Goal: Task Accomplishment & Management: Use online tool/utility

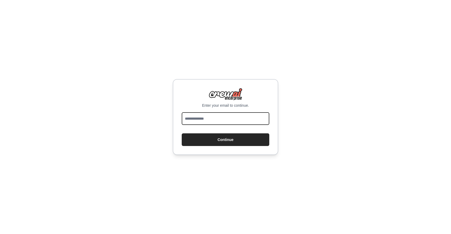
click at [217, 117] on input "email" at bounding box center [226, 118] width 88 height 13
type input "**********"
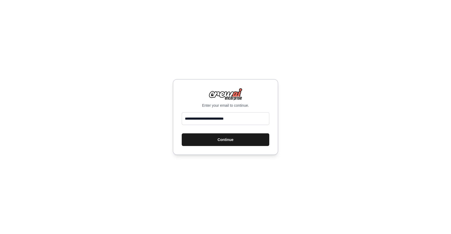
click at [226, 138] on button "Continue" at bounding box center [226, 140] width 88 height 13
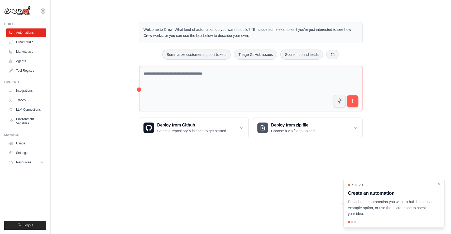
click at [436, 185] on div "Step 1 Create an automation Describe the automation you want to build, select a…" at bounding box center [394, 200] width 92 height 34
click at [243, 127] on icon at bounding box center [241, 128] width 3 height 2
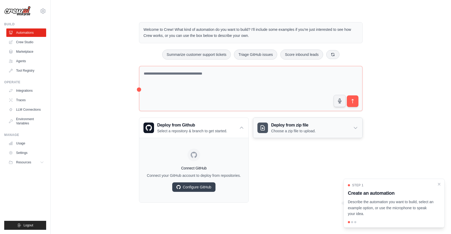
click at [327, 126] on div "Deploy from zip file Choose a zip file to upload." at bounding box center [307, 128] width 109 height 20
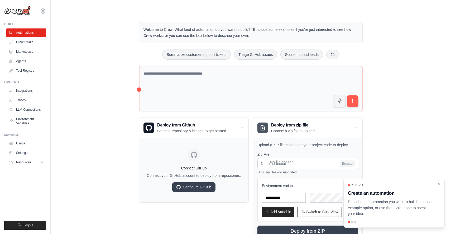
click at [84, 152] on div "Welcome to Crew! What kind of automation do you want to build? I'll include som…" at bounding box center [251, 132] width 384 height 237
click at [27, 54] on link "Marketplace" at bounding box center [27, 52] width 40 height 8
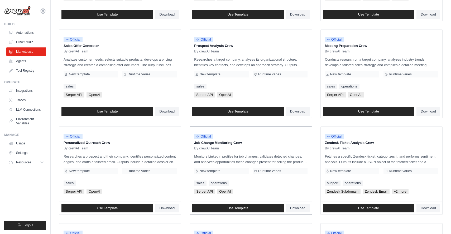
scroll to position [255, 0]
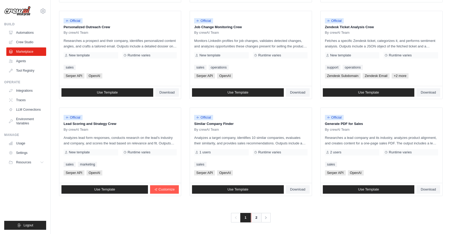
click at [254, 218] on link "2" at bounding box center [256, 218] width 11 height 10
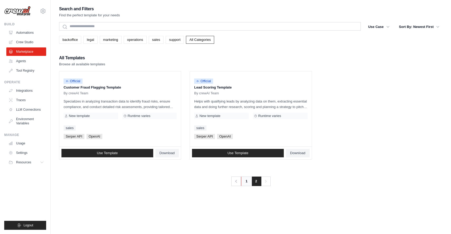
click at [248, 183] on link "1" at bounding box center [246, 182] width 11 height 10
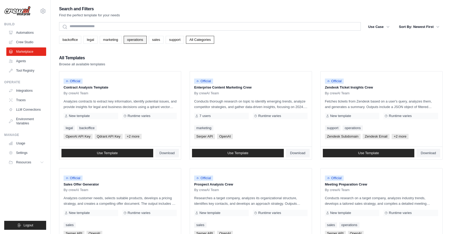
click at [132, 40] on link "operations" at bounding box center [135, 40] width 23 height 8
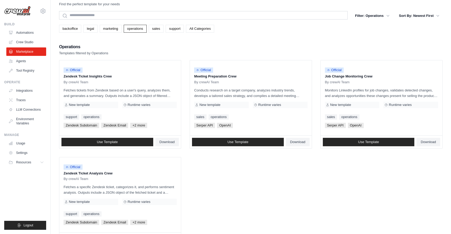
scroll to position [10, 0]
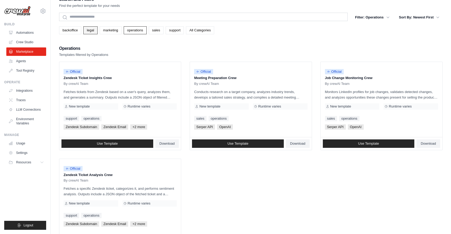
click at [95, 32] on link "legal" at bounding box center [90, 30] width 14 height 8
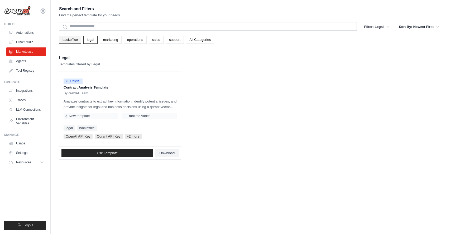
click at [70, 42] on link "backoffice" at bounding box center [70, 40] width 22 height 8
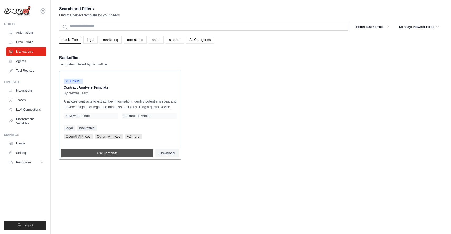
click at [114, 155] on link "Use Template" at bounding box center [108, 153] width 92 height 8
click at [130, 152] on link "Use Template" at bounding box center [108, 153] width 92 height 8
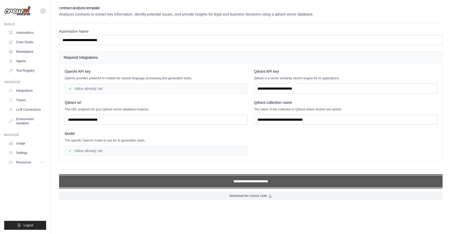
click at [239, 177] on input "**********" at bounding box center [251, 182] width 384 height 12
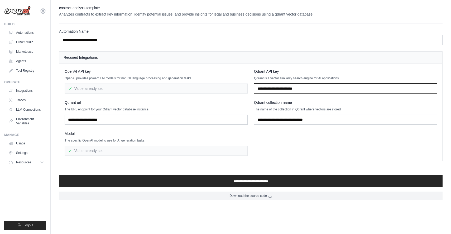
click at [294, 87] on input "text" at bounding box center [345, 89] width 183 height 10
click at [27, 92] on link "Integrations" at bounding box center [27, 91] width 40 height 8
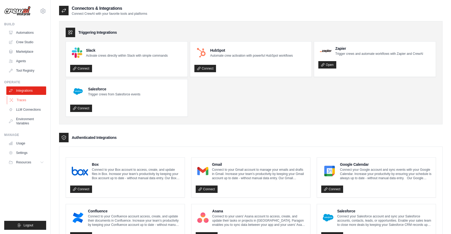
click at [21, 100] on link "Traces" at bounding box center [27, 100] width 40 height 8
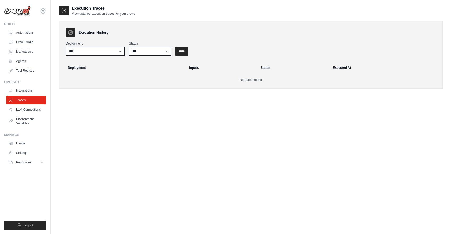
click at [98, 52] on select "***" at bounding box center [95, 51] width 59 height 9
click at [166, 122] on div "Execution Traces View detailed execution traces for your crews Execution Histor…" at bounding box center [251, 122] width 384 height 234
click at [30, 118] on link "Environment Variables" at bounding box center [27, 121] width 40 height 13
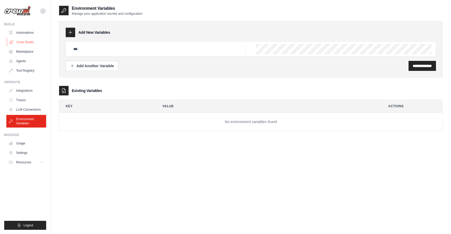
click at [25, 42] on link "Crew Studio" at bounding box center [27, 42] width 40 height 8
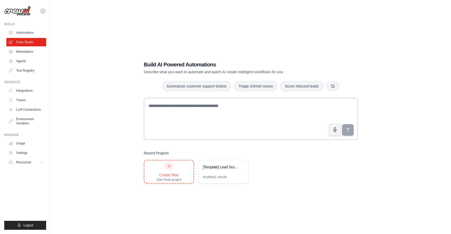
click at [168, 169] on div at bounding box center [169, 166] width 8 height 8
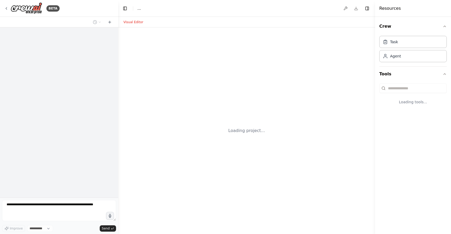
select select "****"
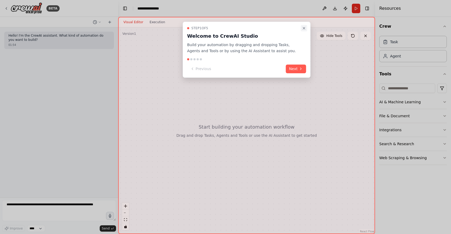
click at [305, 28] on icon "Close walkthrough" at bounding box center [304, 28] width 4 height 4
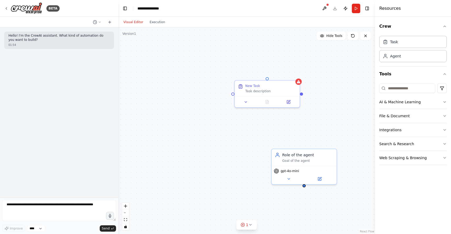
click at [305, 187] on div at bounding box center [304, 186] width 3 height 3
click at [398, 116] on button "File & Document" at bounding box center [414, 116] width 68 height 14
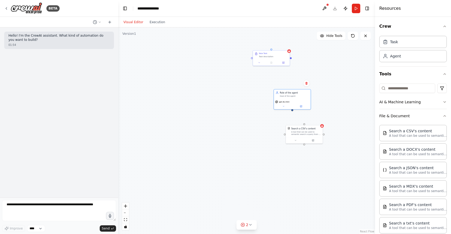
drag, startPoint x: 350, startPoint y: 149, endPoint x: 343, endPoint y: 62, distance: 87.7
click at [343, 62] on div "New Task Task description Role of the agent Goal of the agent gpt-4o-mini Searc…" at bounding box center [246, 130] width 257 height 207
drag, startPoint x: 293, startPoint y: 112, endPoint x: 300, endPoint y: 117, distance: 8.7
click at [300, 117] on div "New Task Task description Role of the agent Goal of the agent gpt-4o-mini Searc…" at bounding box center [246, 130] width 257 height 207
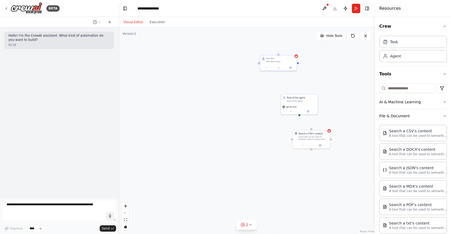
click at [300, 117] on div "New Task Task description Role of the agent Goal of the agent gpt-4o-mini Searc…" at bounding box center [246, 130] width 257 height 207
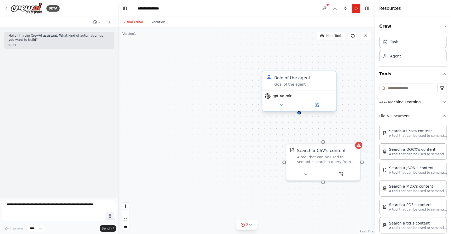
click at [300, 109] on div "gpt-4o-mini" at bounding box center [300, 101] width 74 height 21
drag, startPoint x: 299, startPoint y: 114, endPoint x: 325, endPoint y: 144, distance: 39.9
click at [325, 144] on div "New Task Task description Role of the agent Goal of the agent gpt-4o-mini Searc…" at bounding box center [234, 51] width 292 height 235
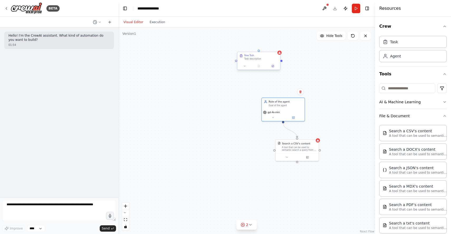
click at [270, 58] on div "Task description" at bounding box center [261, 59] width 34 height 3
click at [277, 46] on icon at bounding box center [276, 47] width 3 height 3
click at [273, 44] on button at bounding box center [276, 47] width 7 height 7
click at [276, 47] on icon at bounding box center [276, 47] width 3 height 3
click at [261, 46] on button "Confirm" at bounding box center [261, 47] width 19 height 6
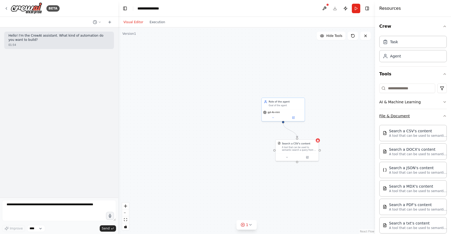
click at [443, 114] on icon "button" at bounding box center [445, 116] width 4 height 4
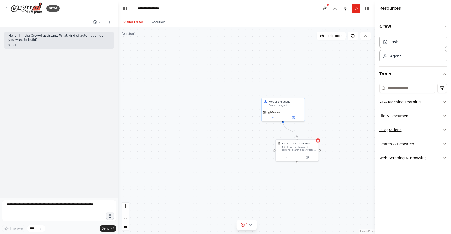
click at [441, 130] on button "Integrations" at bounding box center [414, 130] width 68 height 14
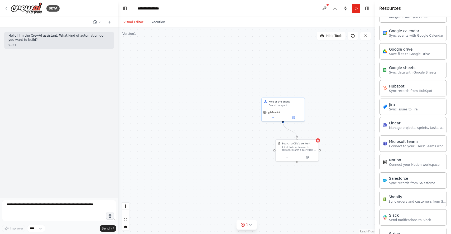
scroll to position [226, 0]
drag, startPoint x: 410, startPoint y: 180, endPoint x: 283, endPoint y: 202, distance: 129.5
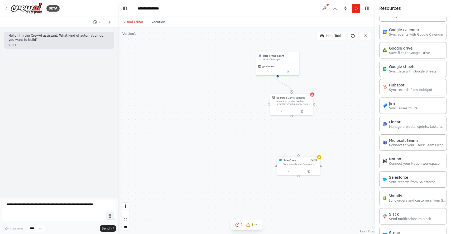
drag, startPoint x: 297, startPoint y: 163, endPoint x: 292, endPoint y: 117, distance: 46.3
click at [292, 117] on div ".deletable-edge-delete-btn { width: 20px; height: 20px; border: 0px solid #ffff…" at bounding box center [246, 130] width 257 height 207
drag, startPoint x: 292, startPoint y: 116, endPoint x: 300, endPoint y: 156, distance: 40.4
click at [300, 108] on div "Role of the agent Goal of the agent gpt-4o-mini Search a CSV's content A tool t…" at bounding box center [240, 39] width 170 height 137
click at [298, 143] on div ".deletable-edge-delete-btn { width: 20px; height: 20px; border: 0px solid #ffff…" at bounding box center [246, 130] width 257 height 207
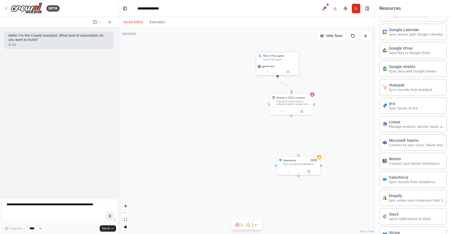
click at [298, 143] on div ".deletable-edge-delete-btn { width: 20px; height: 20px; border: 0px solid #ffff…" at bounding box center [246, 130] width 257 height 207
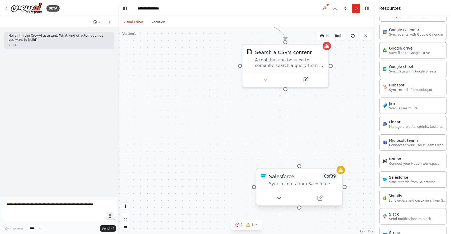
click at [297, 173] on div "Salesforce 0 of 39" at bounding box center [303, 176] width 69 height 7
click at [280, 199] on icon at bounding box center [279, 199] width 6 height 6
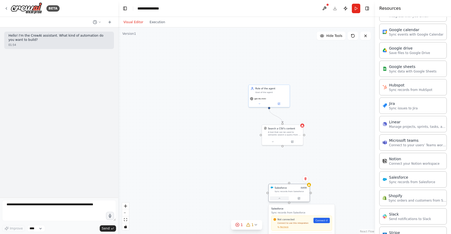
click at [280, 199] on icon at bounding box center [279, 198] width 1 height 1
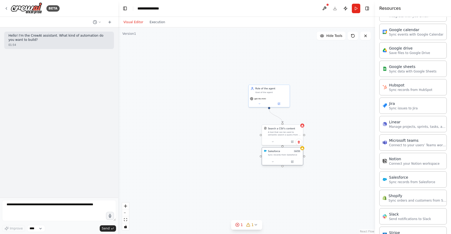
drag, startPoint x: 290, startPoint y: 191, endPoint x: 284, endPoint y: 154, distance: 36.9
click at [284, 154] on div "Sync records from Salesforce" at bounding box center [284, 155] width 33 height 3
click at [283, 146] on div at bounding box center [283, 147] width 2 height 2
drag, startPoint x: 286, startPoint y: 160, endPoint x: 222, endPoint y: 139, distance: 66.6
click at [222, 139] on div at bounding box center [219, 141] width 41 height 7
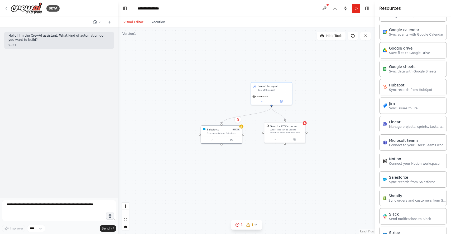
drag, startPoint x: 219, startPoint y: 148, endPoint x: 222, endPoint y: 146, distance: 3.4
click at [222, 146] on div ".deletable-edge-delete-btn { width: 20px; height: 20px; border: 0px solid #ffff…" at bounding box center [246, 130] width 257 height 207
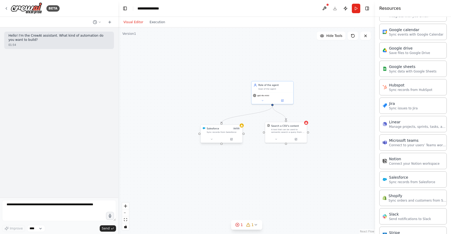
click at [222, 145] on div at bounding box center [222, 144] width 2 height 2
click at [286, 144] on div at bounding box center [286, 143] width 2 height 2
drag, startPoint x: 222, startPoint y: 144, endPoint x: 286, endPoint y: 147, distance: 64.5
click at [286, 147] on div ".deletable-edge-delete-btn { width: 20px; height: 20px; border: 0px solid #ffff…" at bounding box center [246, 130] width 257 height 207
drag, startPoint x: 222, startPoint y: 124, endPoint x: 286, endPoint y: 140, distance: 65.6
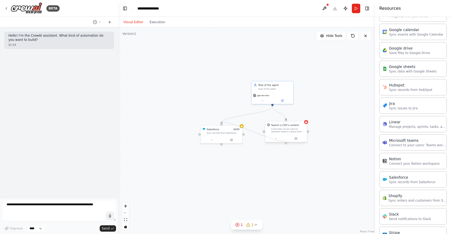
click at [286, 136] on div "Role of the agent Goal of the agent gpt-4o-mini Search a CSV's content A tool t…" at bounding box center [236, 69] width 166 height 133
drag, startPoint x: 221, startPoint y: 124, endPoint x: 228, endPoint y: 206, distance: 82.4
click at [228, 206] on div ".deletable-edge-delete-btn { width: 20px; height: 20px; border: 0px solid #ffff…" at bounding box center [246, 130] width 257 height 207
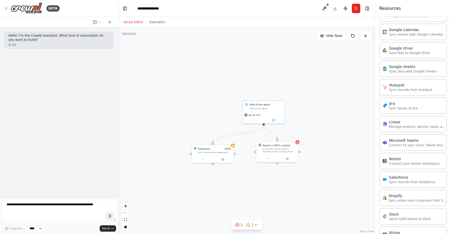
drag, startPoint x: 287, startPoint y: 145, endPoint x: 280, endPoint y: 160, distance: 16.3
click at [280, 160] on div ".deletable-edge-delete-btn { width: 20px; height: 20px; border: 0px solid #ffff…" at bounding box center [246, 130] width 257 height 207
drag, startPoint x: 280, startPoint y: 158, endPoint x: 215, endPoint y: 139, distance: 68.2
click at [215, 139] on div ".deletable-edge-delete-btn { width: 20px; height: 20px; border: 0px solid #ffff…" at bounding box center [246, 130] width 257 height 207
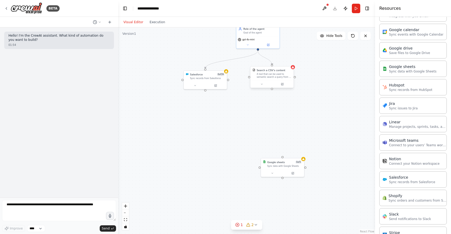
drag, startPoint x: 272, startPoint y: 151, endPoint x: 272, endPoint y: 90, distance: 61.2
click at [272, 90] on div ".deletable-edge-delete-btn { width: 20px; height: 20px; border: 0px solid #ffff…" at bounding box center [246, 130] width 257 height 207
drag, startPoint x: 272, startPoint y: 90, endPoint x: 284, endPoint y: 157, distance: 67.8
click at [284, 157] on div ".deletable-edge-delete-btn { width: 20px; height: 20px; border: 0px solid #ffff…" at bounding box center [246, 130] width 257 height 207
drag, startPoint x: 205, startPoint y: 90, endPoint x: 284, endPoint y: 177, distance: 117.2
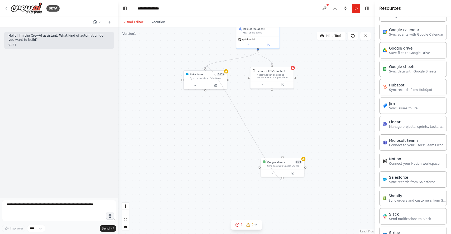
click at [284, 177] on div ".deletable-edge-delete-btn { width: 20px; height: 20px; border: 0px solid #ffff…" at bounding box center [246, 130] width 257 height 207
click at [228, 118] on div ".deletable-edge-delete-btn { width: 20px; height: 20px; border: 0px solid #ffff…" at bounding box center [246, 130] width 257 height 207
drag, startPoint x: 284, startPoint y: 163, endPoint x: 216, endPoint y: 138, distance: 71.5
click at [216, 135] on div "Google sheets" at bounding box center [209, 133] width 18 height 3
click at [233, 128] on icon at bounding box center [233, 127] width 3 height 3
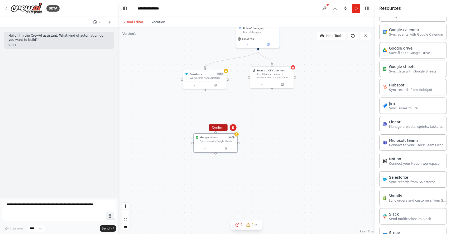
click at [220, 129] on button "Confirm" at bounding box center [218, 128] width 19 height 6
click at [218, 73] on span "0 of 39" at bounding box center [220, 73] width 8 height 3
click at [222, 65] on icon at bounding box center [222, 64] width 3 height 3
click at [207, 66] on button "Confirm" at bounding box center [207, 64] width 19 height 6
click at [276, 72] on div "Search a CSV's content A tool that can be used to semantic search a query from …" at bounding box center [274, 73] width 35 height 10
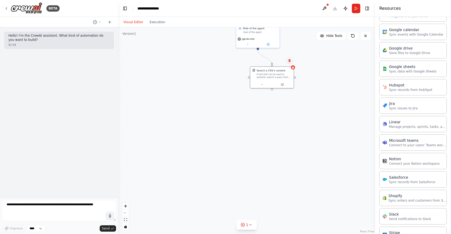
click at [290, 60] on icon at bounding box center [290, 60] width 2 height 3
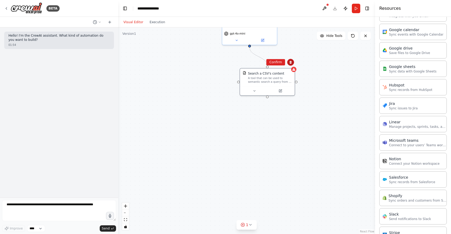
click at [290, 62] on icon at bounding box center [291, 62] width 2 height 3
click at [272, 62] on button "Confirm" at bounding box center [276, 62] width 19 height 6
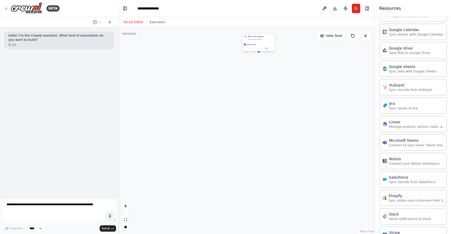
click at [267, 44] on div "gpt-4o-mini" at bounding box center [259, 44] width 30 height 3
click at [271, 27] on icon at bounding box center [271, 28] width 2 height 3
click at [268, 25] on button at bounding box center [271, 28] width 7 height 7
click at [270, 27] on div "Visual Editor Execution" at bounding box center [246, 22] width 257 height 11
click at [271, 29] on icon at bounding box center [271, 27] width 3 height 3
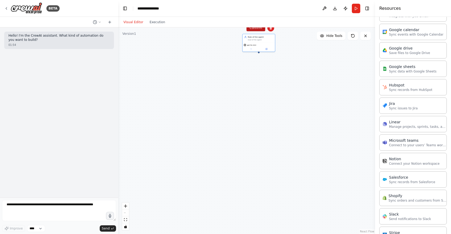
click at [257, 28] on button "Confirm" at bounding box center [256, 28] width 19 height 6
